Goal: Navigation & Orientation: Go to known website

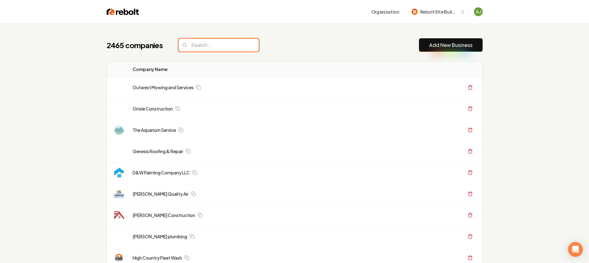
click at [207, 48] on input "search" at bounding box center [218, 45] width 80 height 13
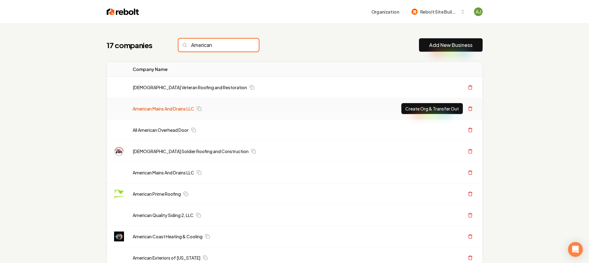
type input "American"
click at [172, 107] on link "American Mains And Drains LLC" at bounding box center [164, 109] width 62 height 6
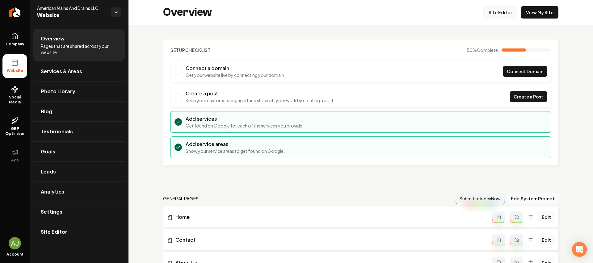
click at [508, 11] on link "Site Editor" at bounding box center [501, 12] width 34 height 12
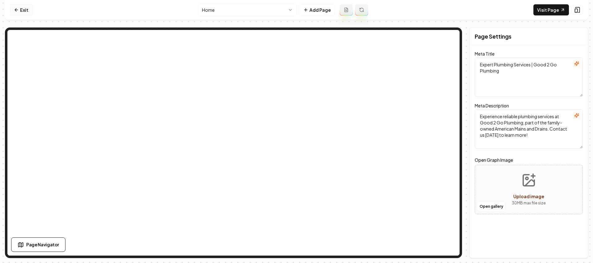
click at [24, 14] on link "Exit" at bounding box center [21, 9] width 23 height 11
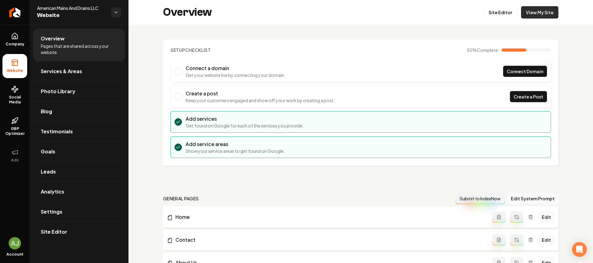
click at [532, 11] on link "View My Site" at bounding box center [539, 12] width 37 height 12
